Goal: Task Accomplishment & Management: Manage account settings

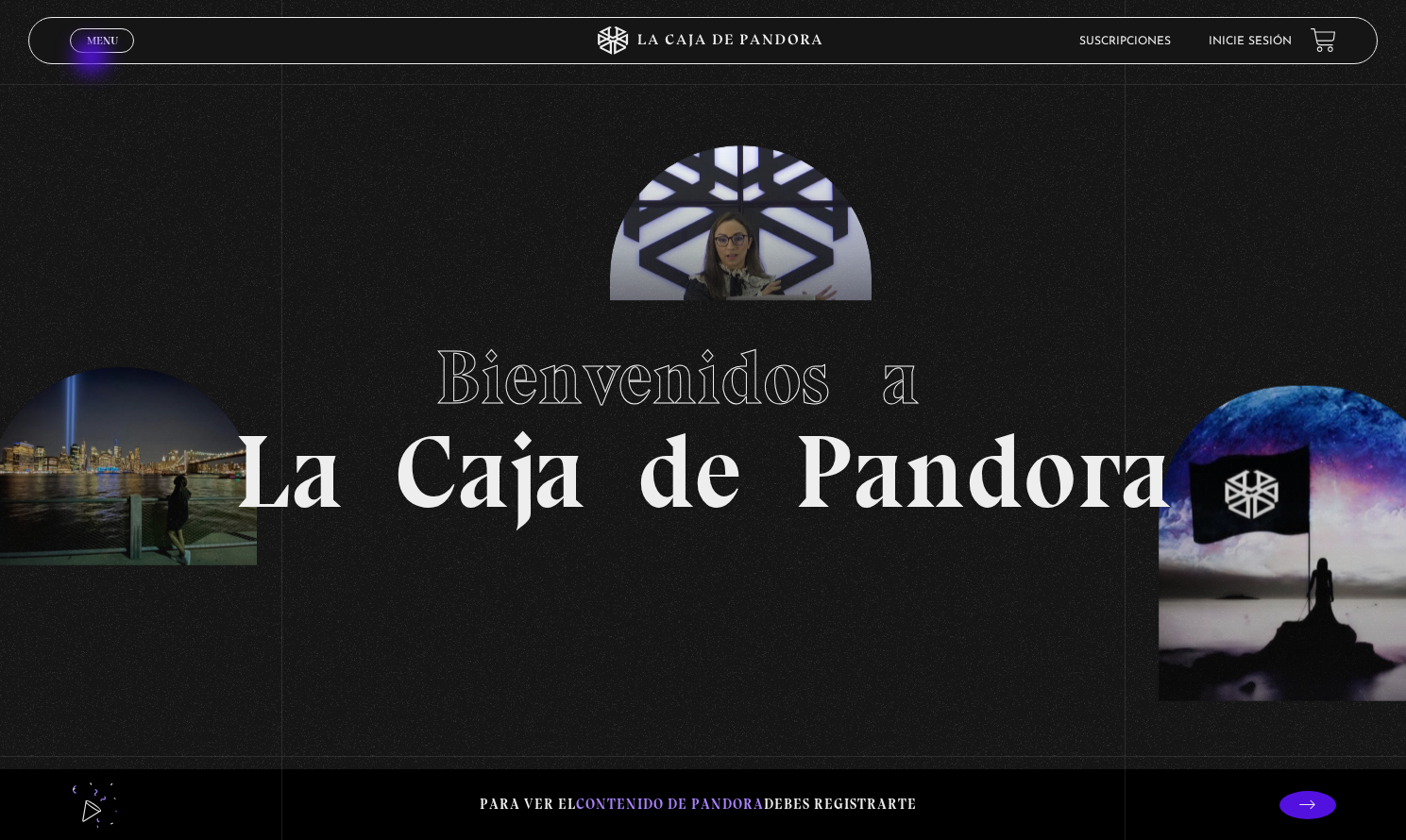
click at [110, 51] on span "Cerrar" at bounding box center [102, 57] width 45 height 13
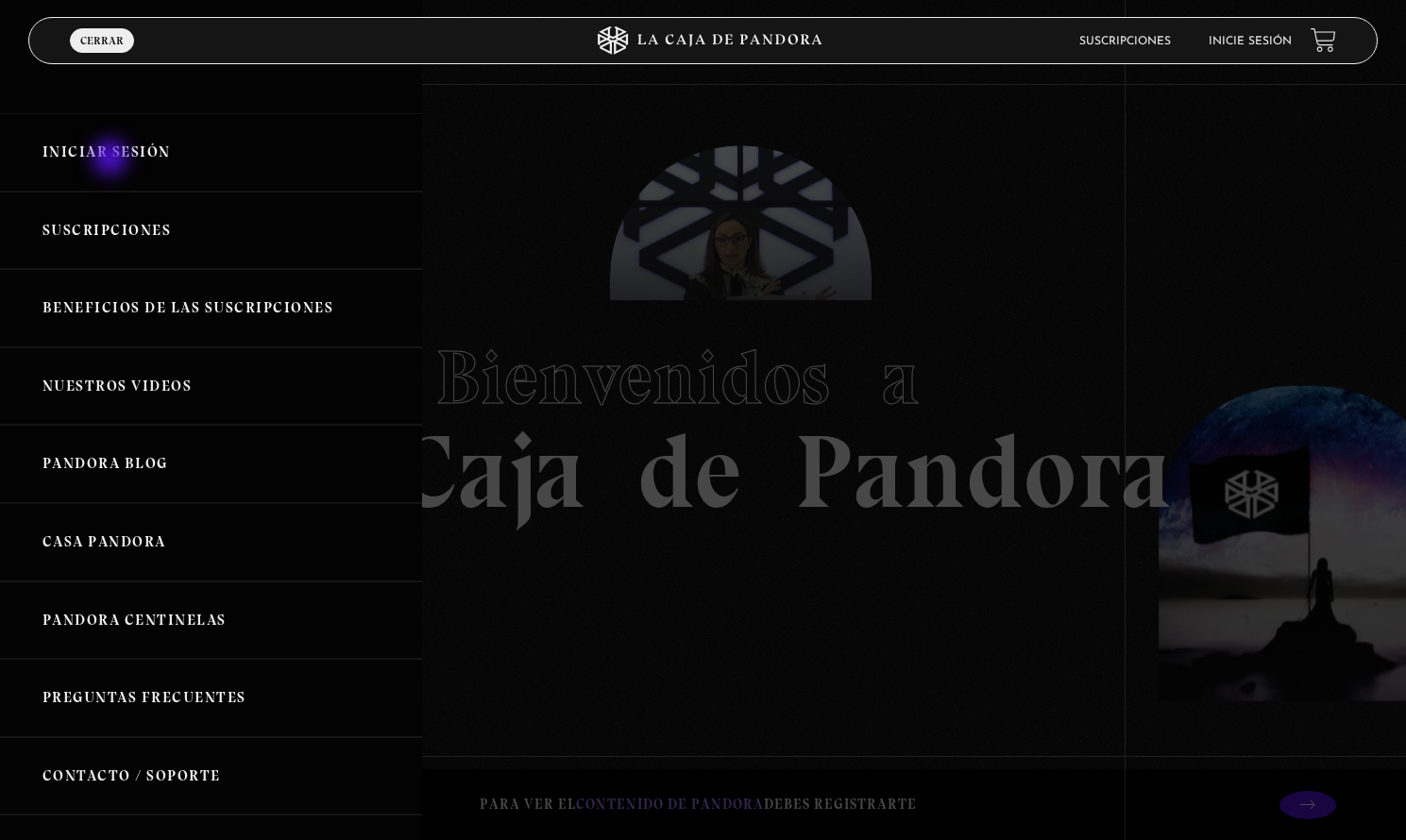
click at [113, 159] on link "Iniciar Sesión" at bounding box center [211, 153] width 423 height 78
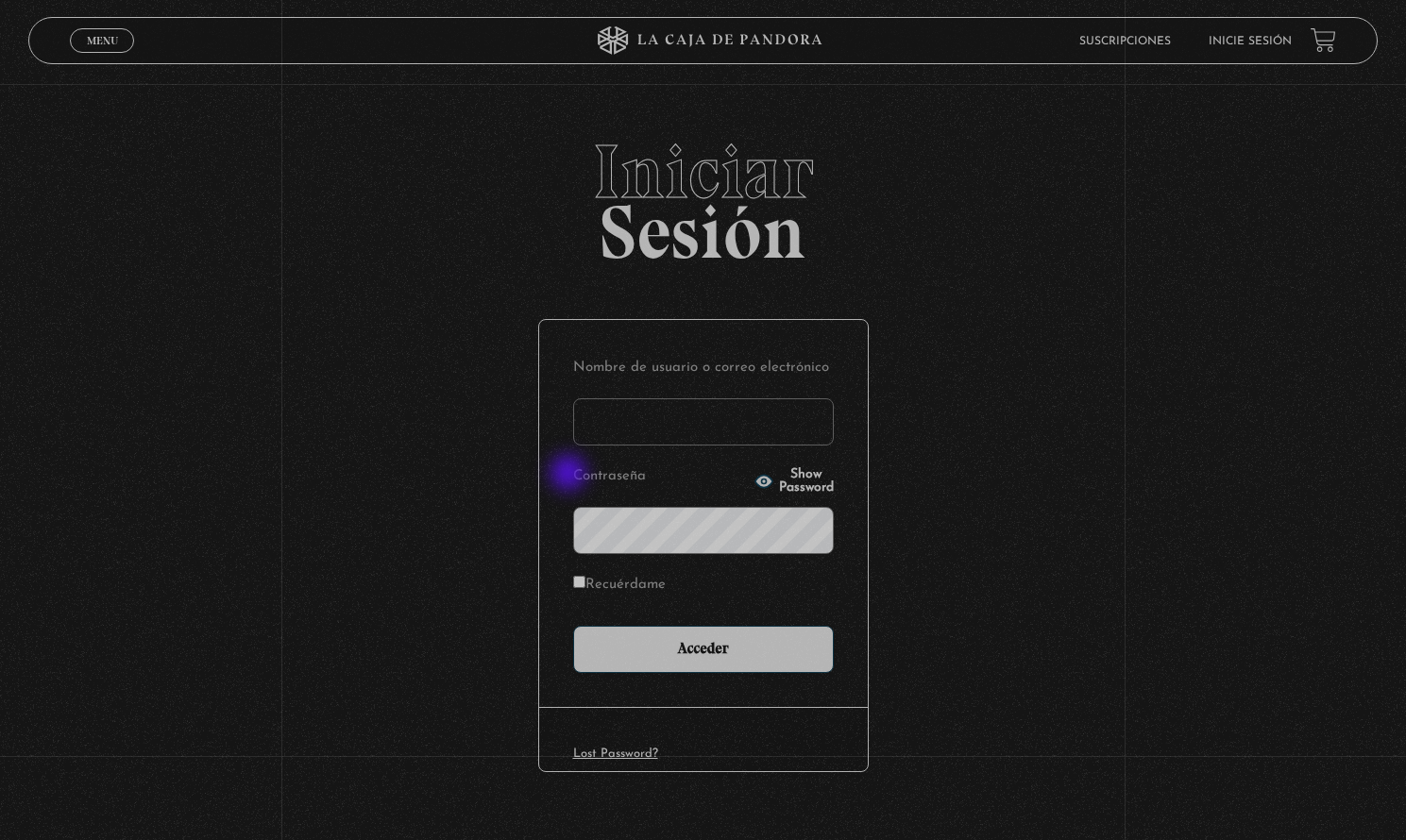
type input "silrojas033@gmail.com"
click at [711, 647] on input "Acceder" at bounding box center [703, 650] width 260 height 48
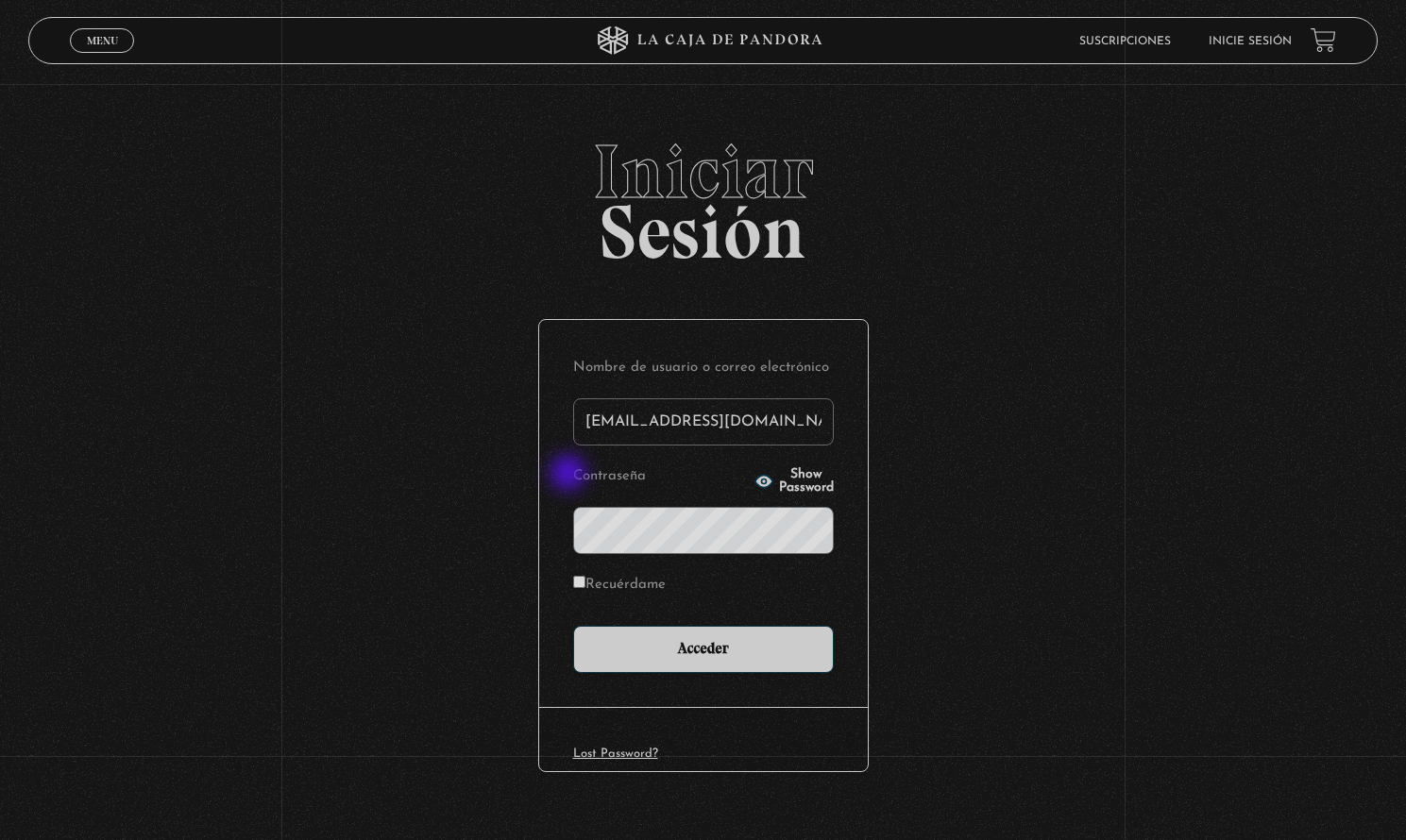
click at [711, 647] on input "Acceder" at bounding box center [703, 650] width 260 height 48
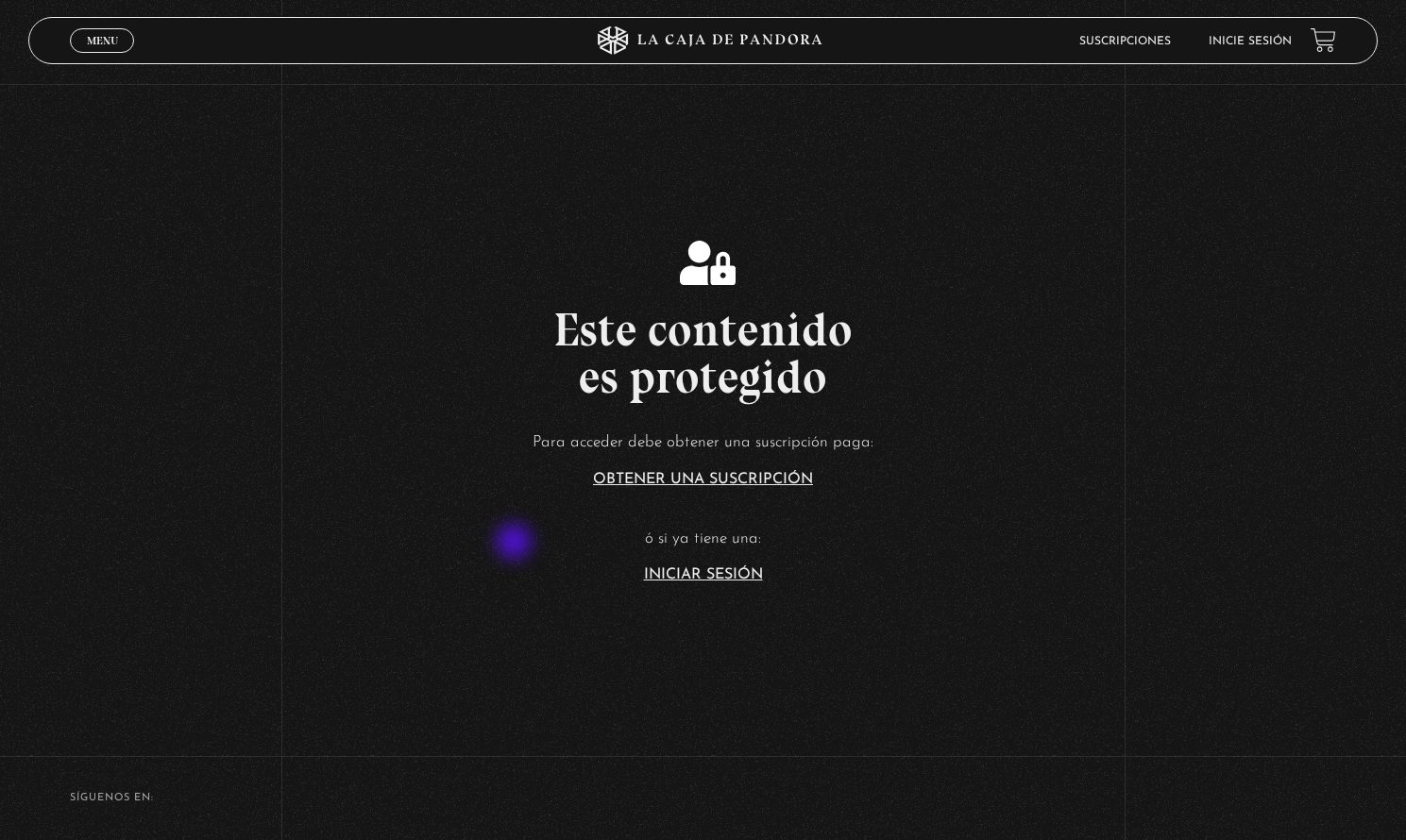
scroll to position [272, 0]
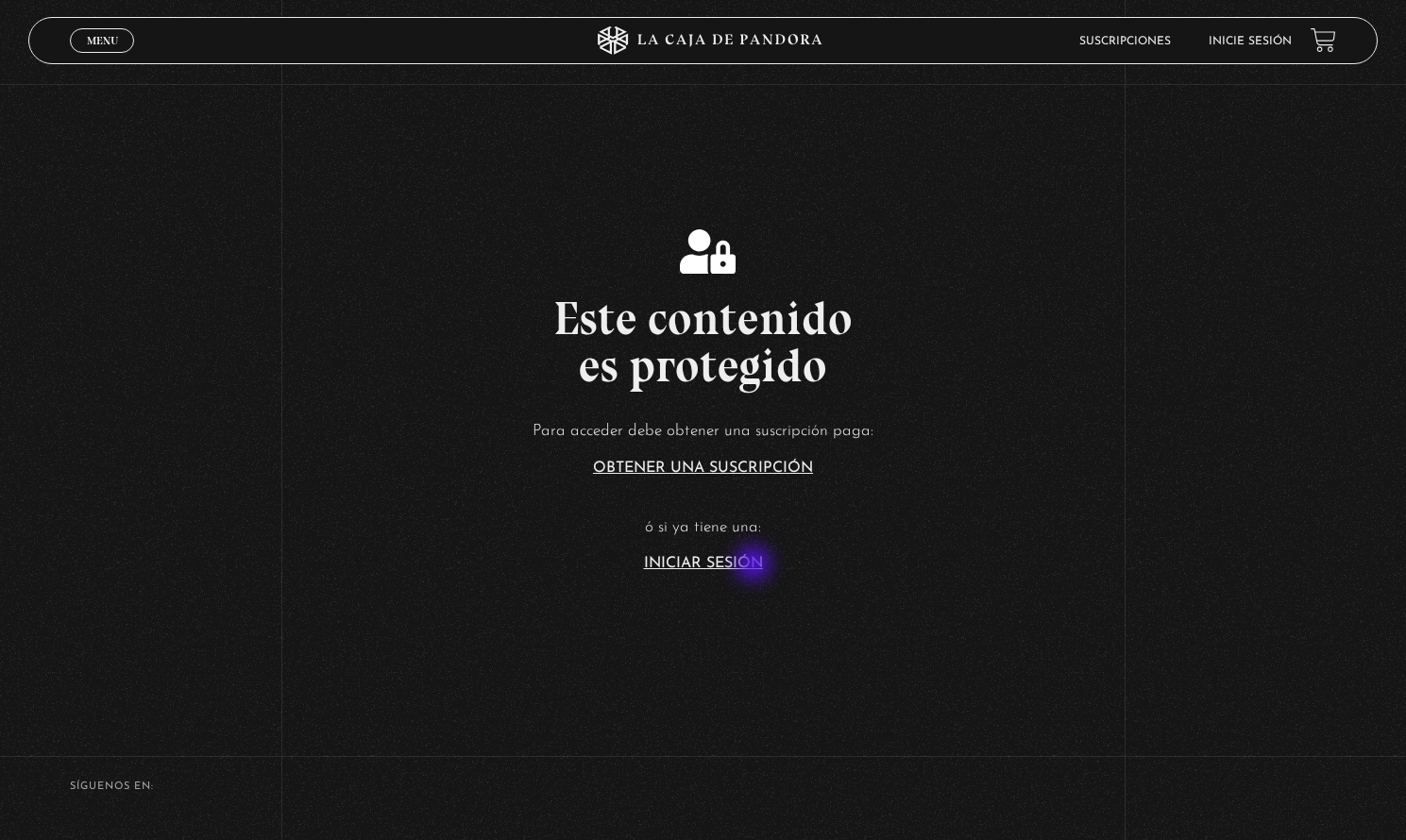
click at [755, 565] on link "Iniciar Sesión" at bounding box center [703, 563] width 119 height 15
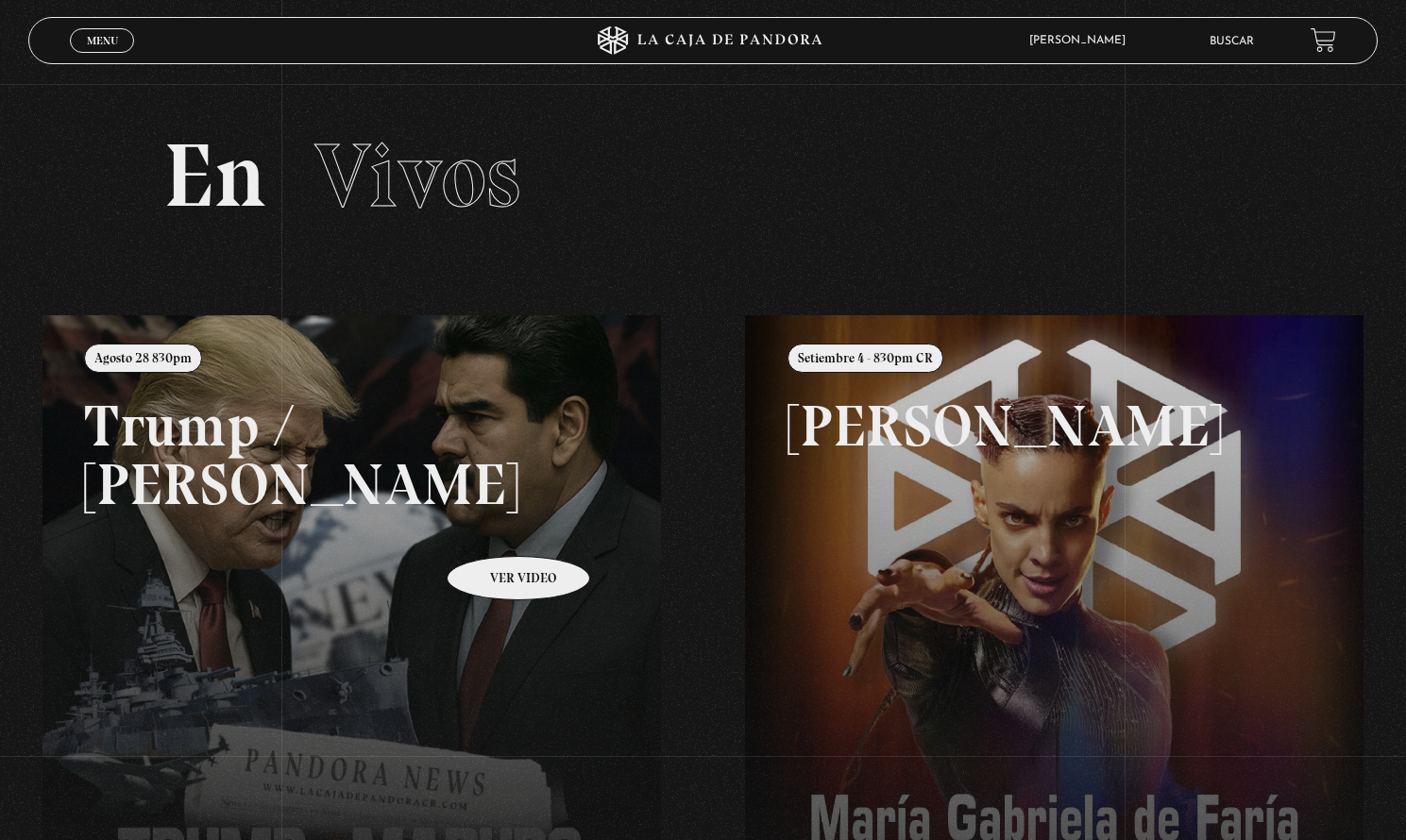
click at [498, 531] on link at bounding box center [746, 735] width 1406 height 840
